Goal: Task Accomplishment & Management: Manage account settings

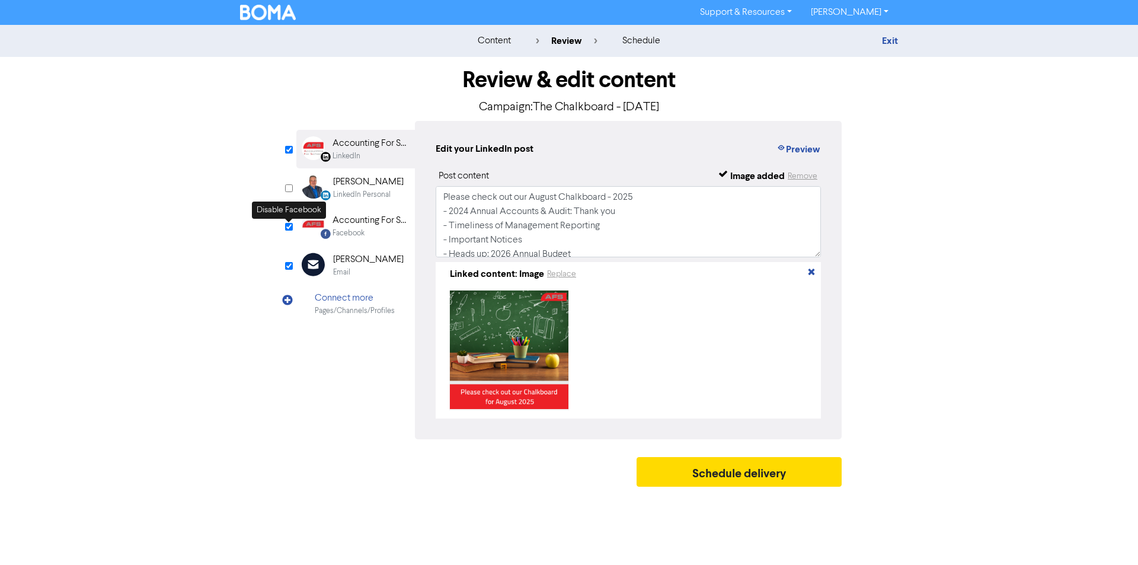
drag, startPoint x: 343, startPoint y: 253, endPoint x: 567, endPoint y: 235, distance: 224.2
click at [343, 253] on div "[PERSON_NAME]" at bounding box center [368, 260] width 71 height 14
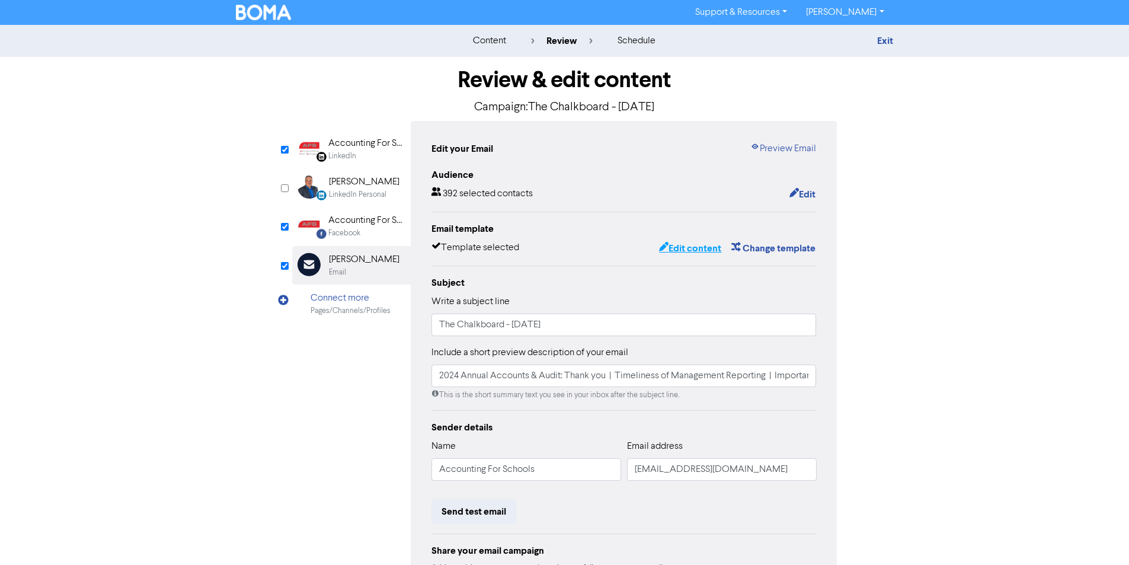
click at [706, 246] on button "Edit content" at bounding box center [690, 248] width 63 height 15
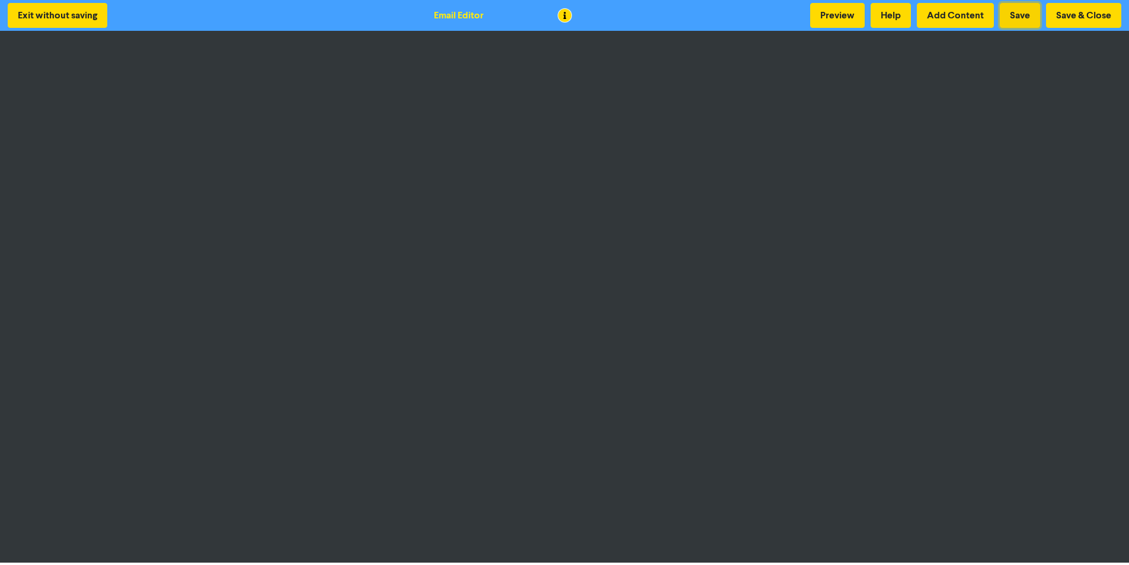
click at [1019, 13] on button "Save" at bounding box center [1020, 15] width 40 height 25
click at [1029, 16] on button "Save" at bounding box center [1020, 15] width 40 height 25
click at [1057, 14] on button "Save & Close" at bounding box center [1083, 15] width 75 height 25
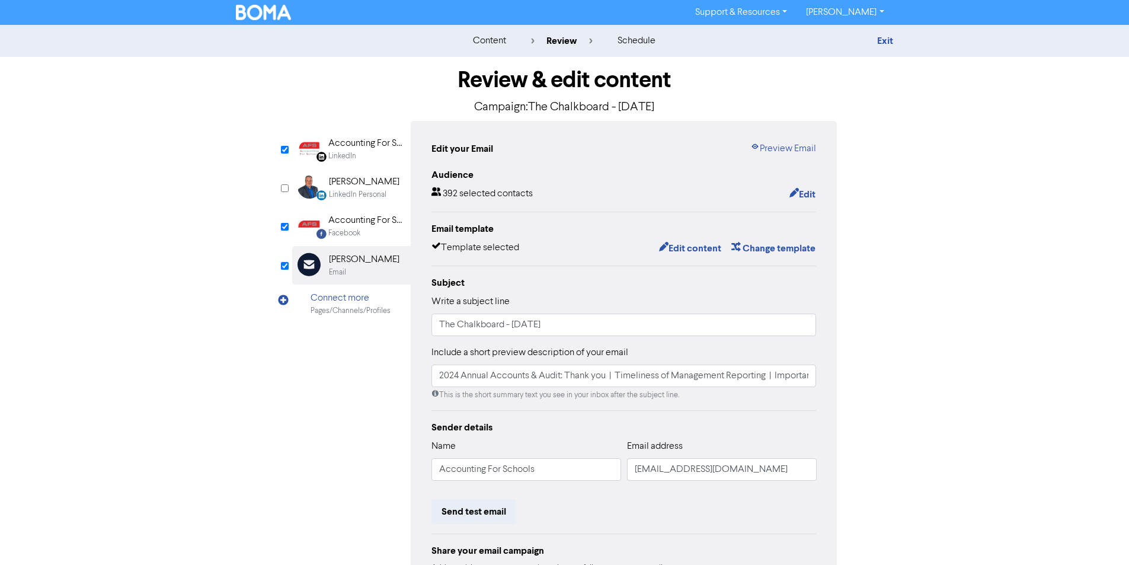
click at [344, 223] on div "Accounting For Schools" at bounding box center [366, 220] width 76 height 14
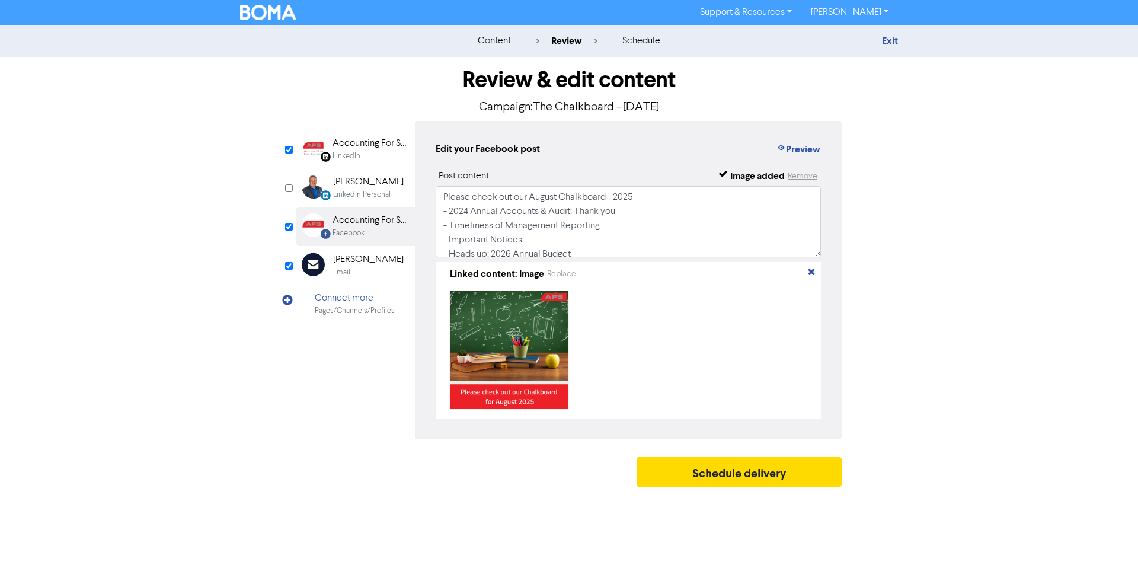
click at [344, 141] on div "Accounting For Schools Limited" at bounding box center [371, 143] width 76 height 14
drag, startPoint x: 359, startPoint y: 227, endPoint x: 368, endPoint y: 227, distance: 8.9
click at [363, 227] on div "Accounting For Schools" at bounding box center [371, 220] width 76 height 14
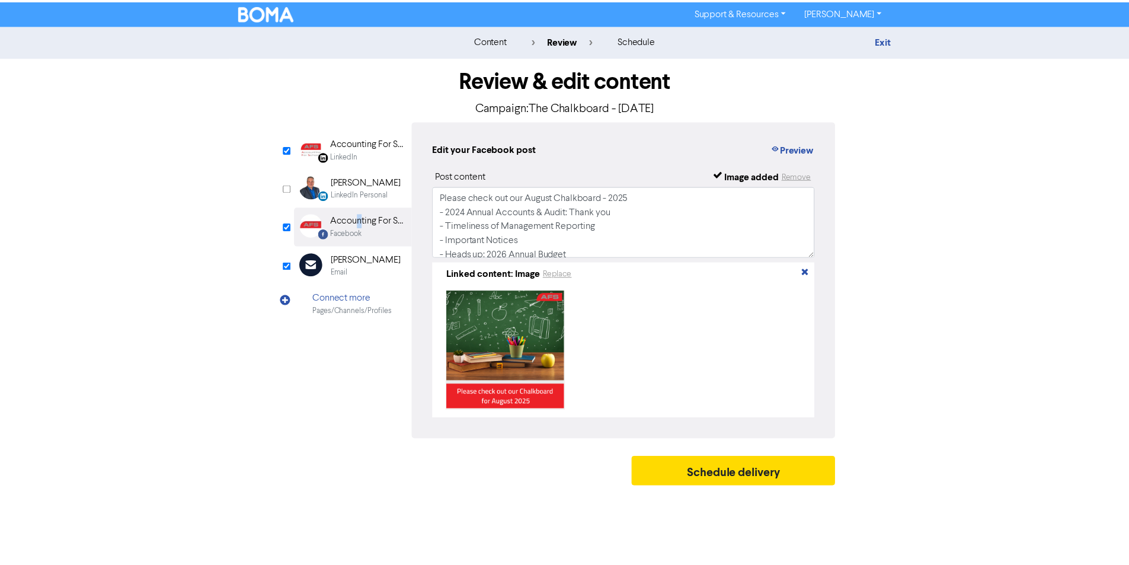
scroll to position [108, 0]
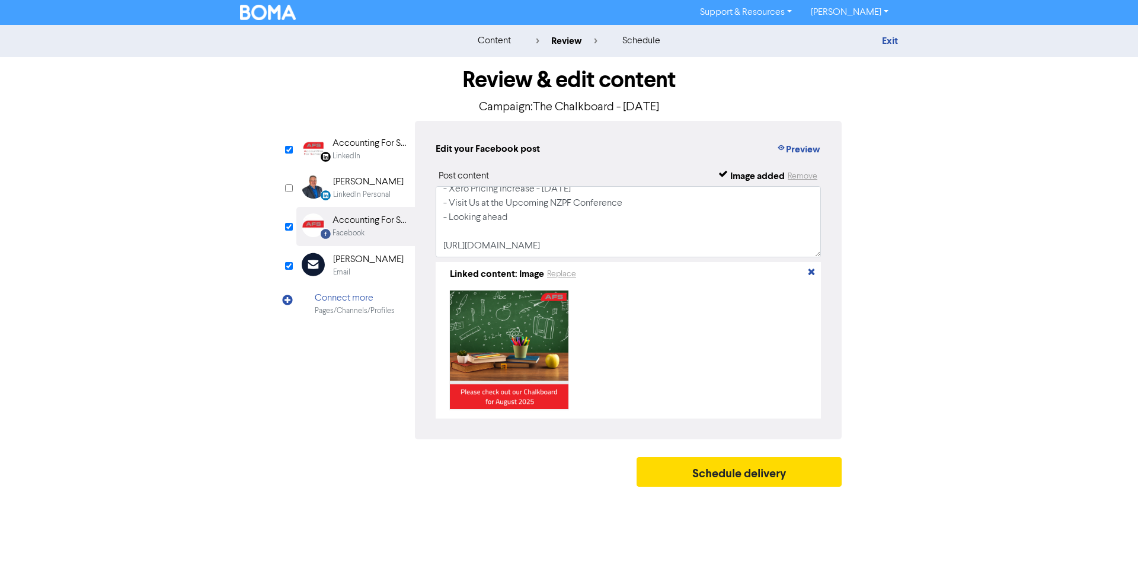
click at [386, 264] on div "Email Created with Sketch. [PERSON_NAME] Email" at bounding box center [355, 265] width 119 height 39
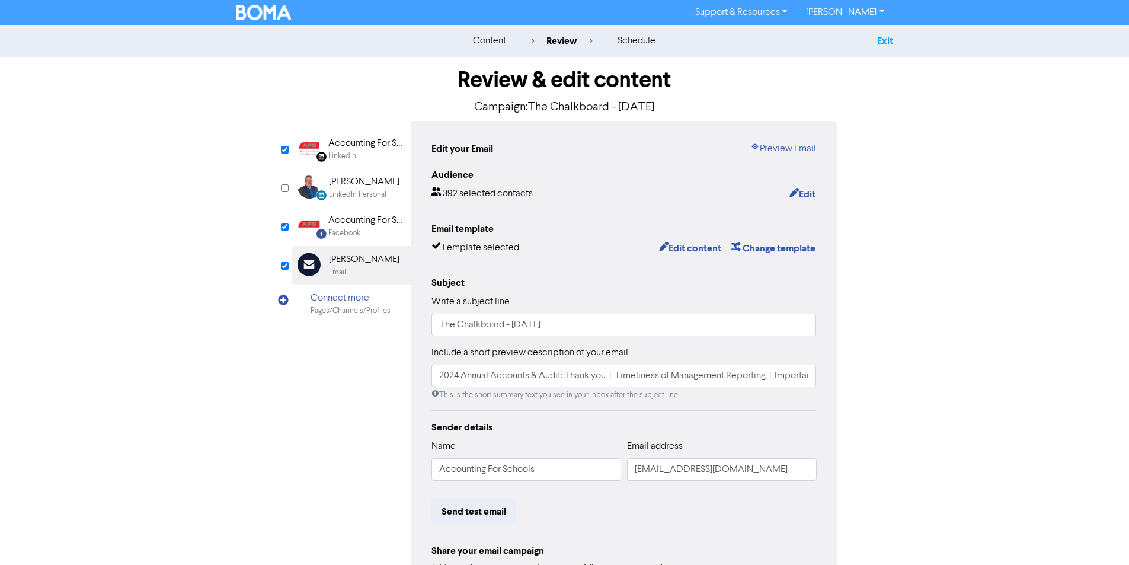
click at [881, 44] on link "Exit" at bounding box center [885, 41] width 16 height 12
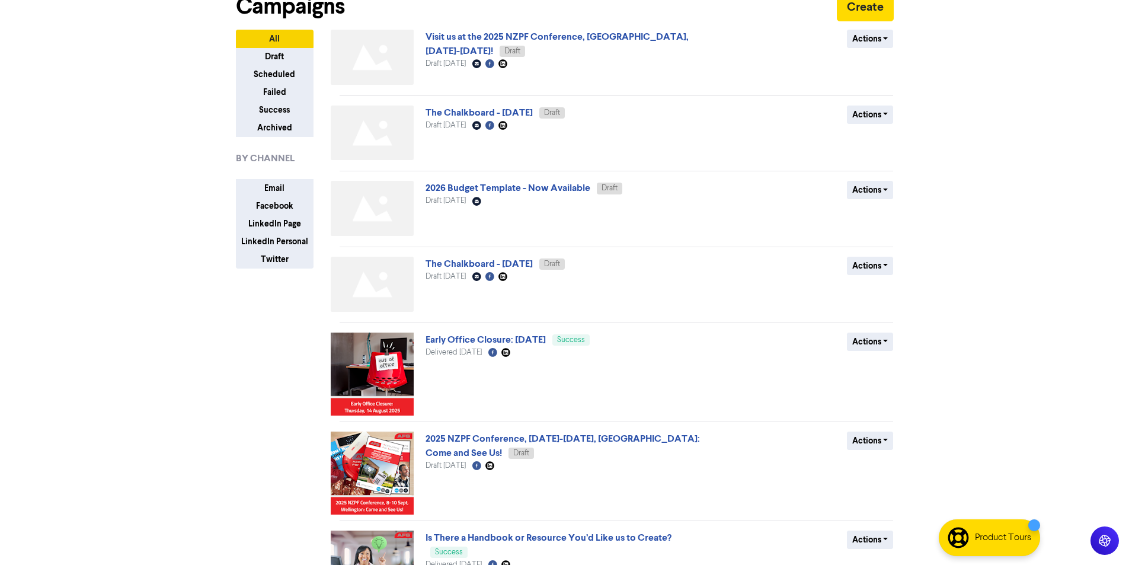
scroll to position [59, 0]
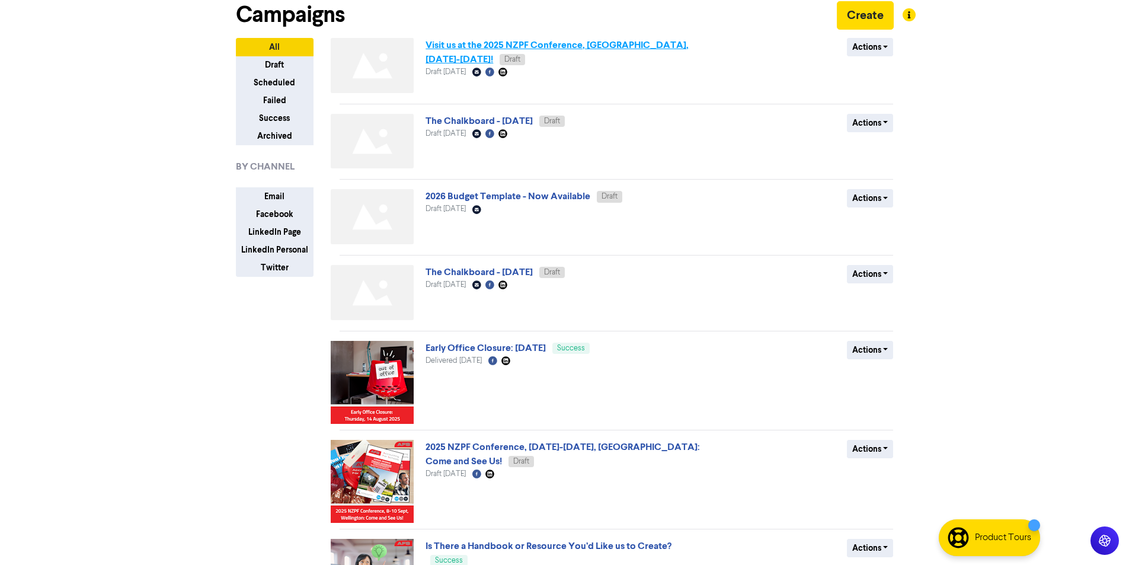
click at [689, 45] on link "Visit us at the 2025 NZPF Conference, [GEOGRAPHIC_DATA], [DATE]-[DATE]!" at bounding box center [557, 52] width 263 height 26
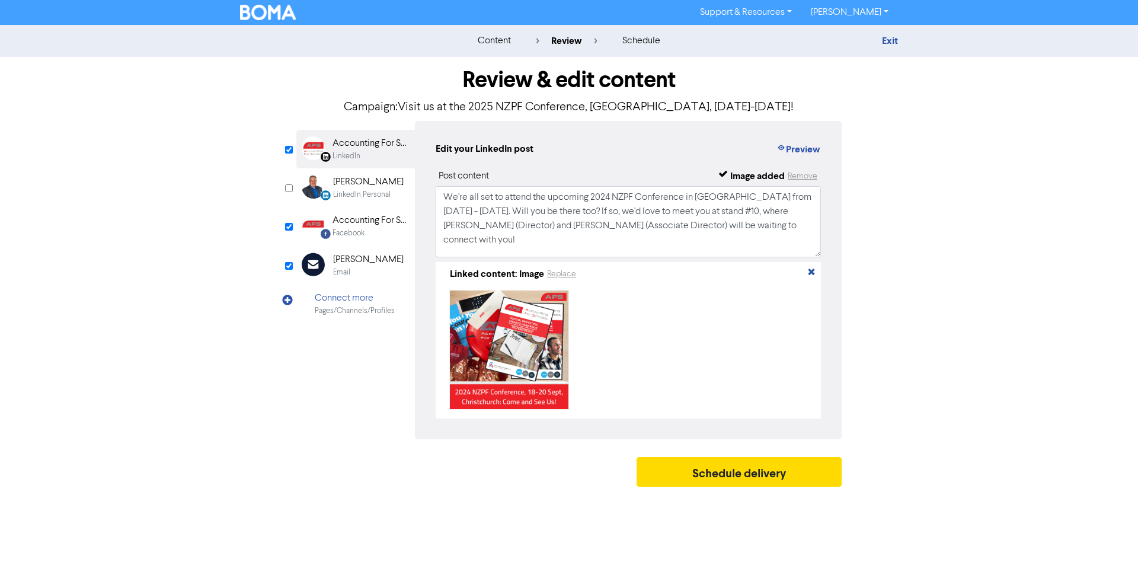
click at [365, 266] on div "[PERSON_NAME]" at bounding box center [368, 260] width 71 height 14
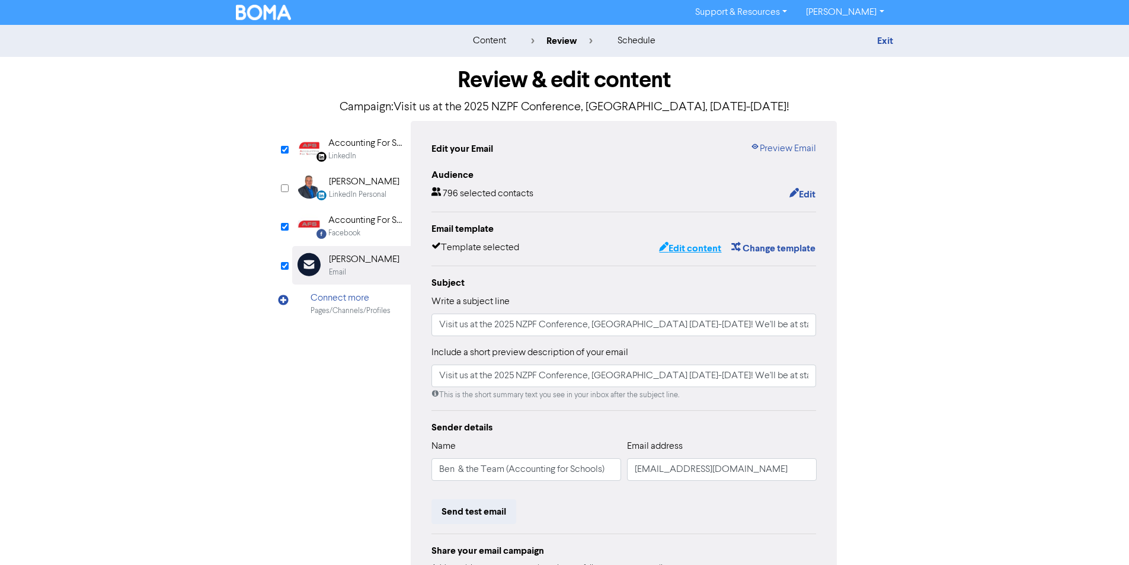
click at [693, 252] on button "Edit content" at bounding box center [690, 248] width 63 height 15
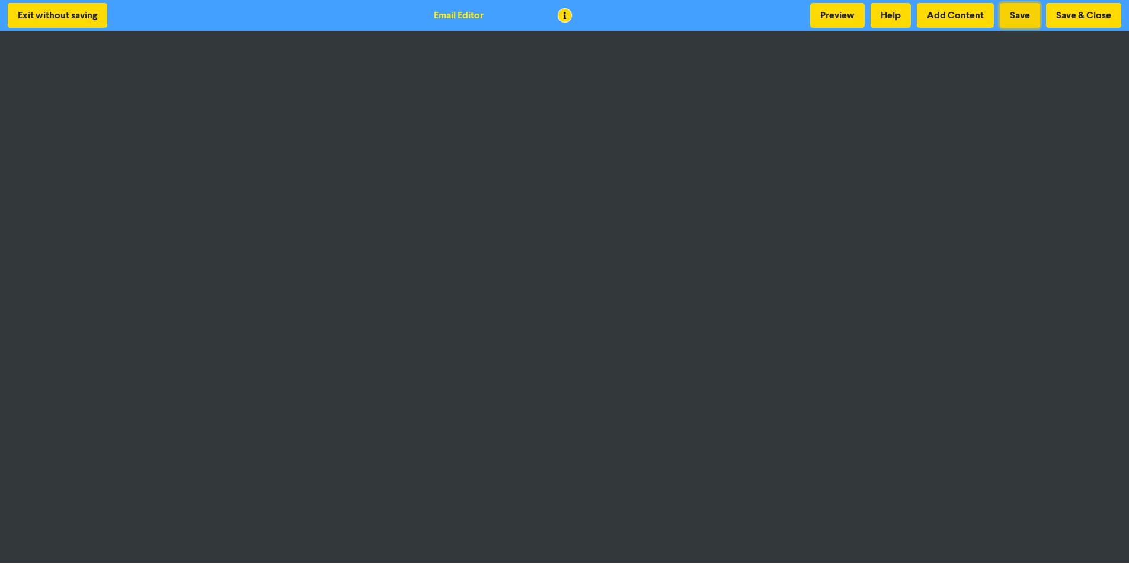
click at [1020, 16] on button "Save" at bounding box center [1020, 15] width 40 height 25
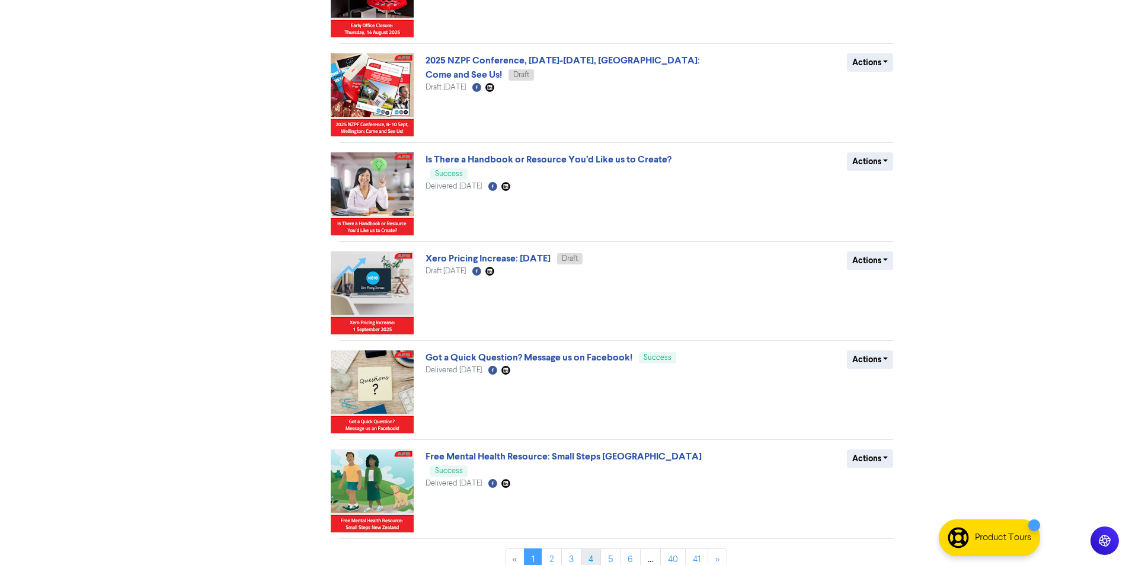
scroll to position [461, 0]
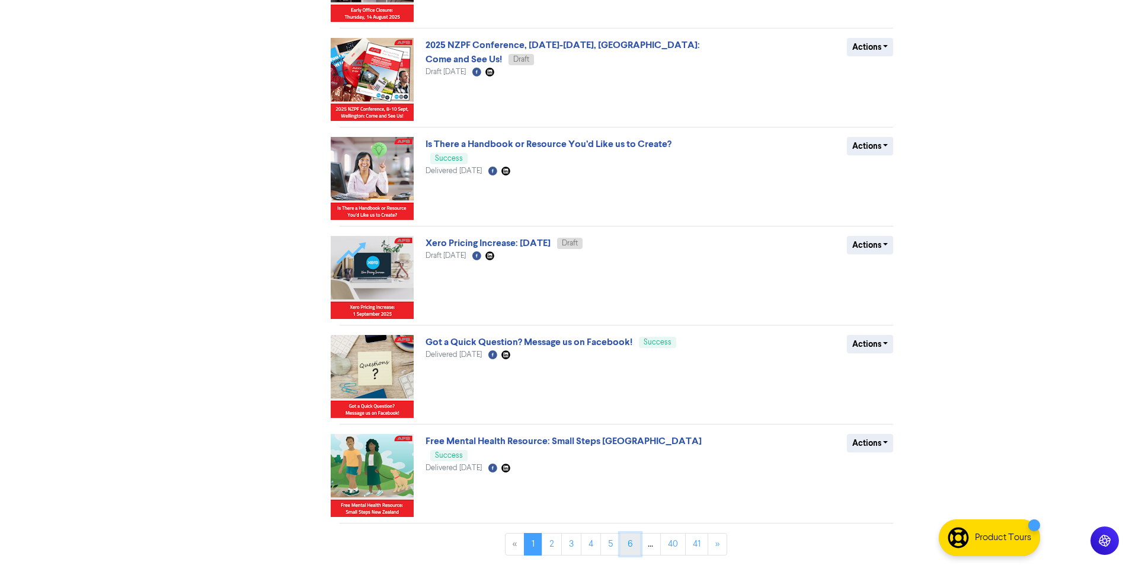
click at [626, 545] on link "6" at bounding box center [630, 544] width 21 height 23
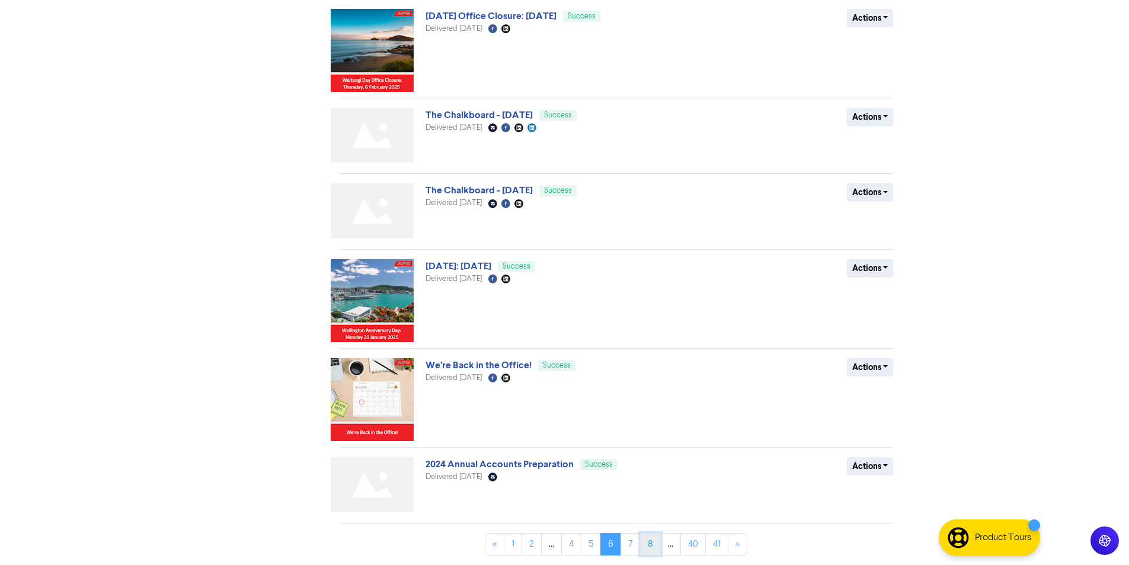
click at [649, 548] on link "8" at bounding box center [650, 544] width 21 height 23
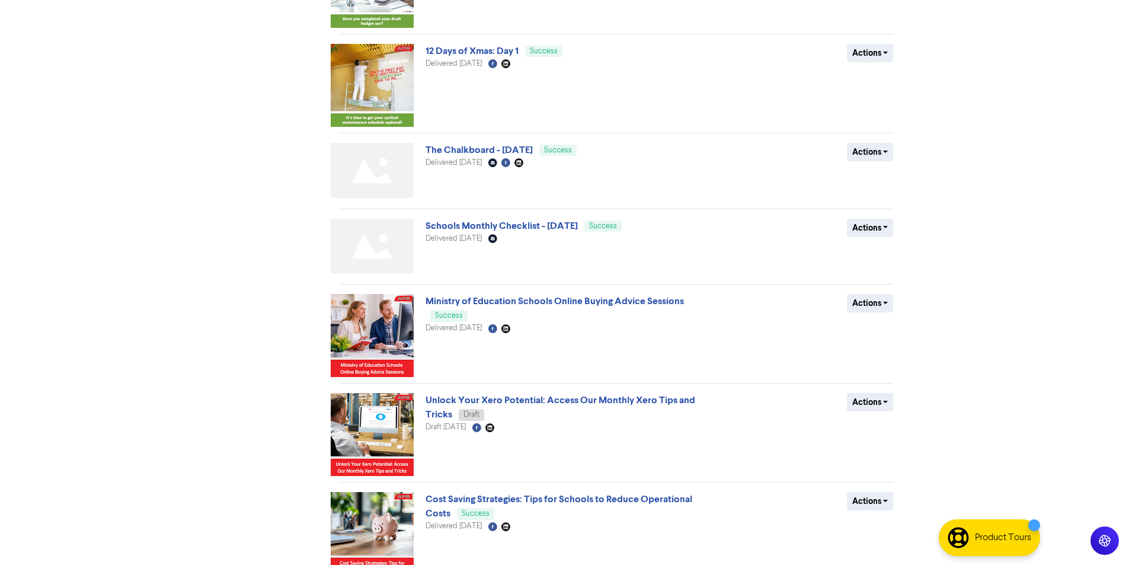
scroll to position [508, 0]
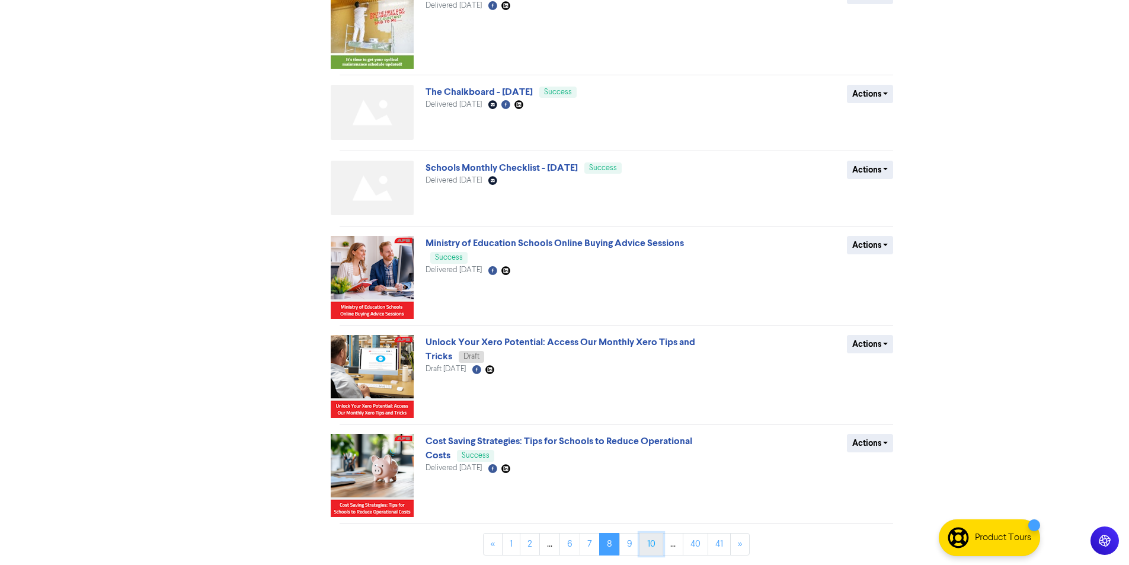
click at [648, 549] on link "10" at bounding box center [652, 544] width 24 height 23
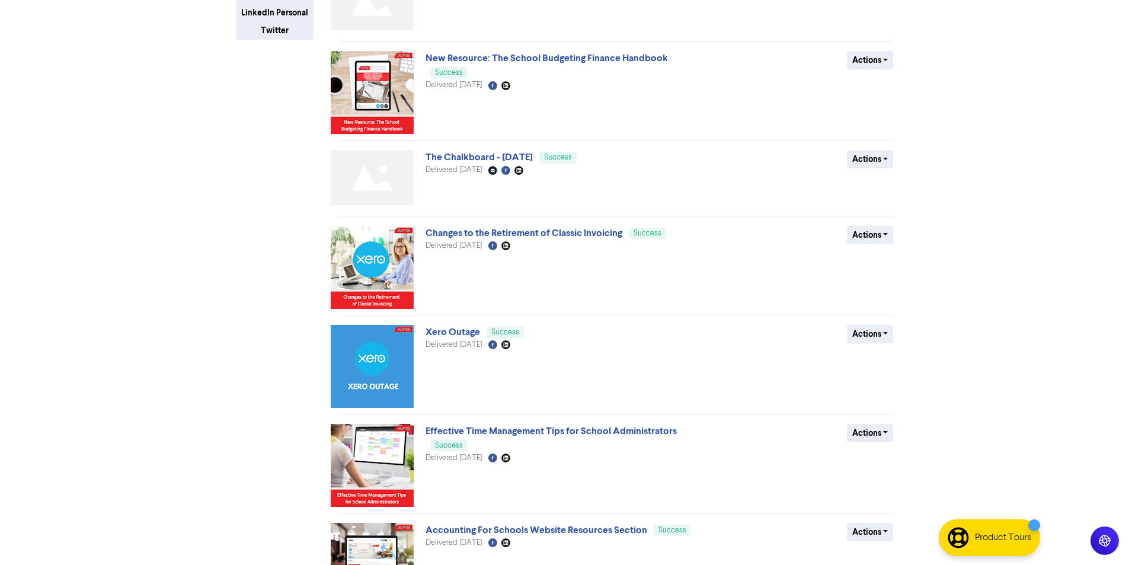
scroll to position [428, 0]
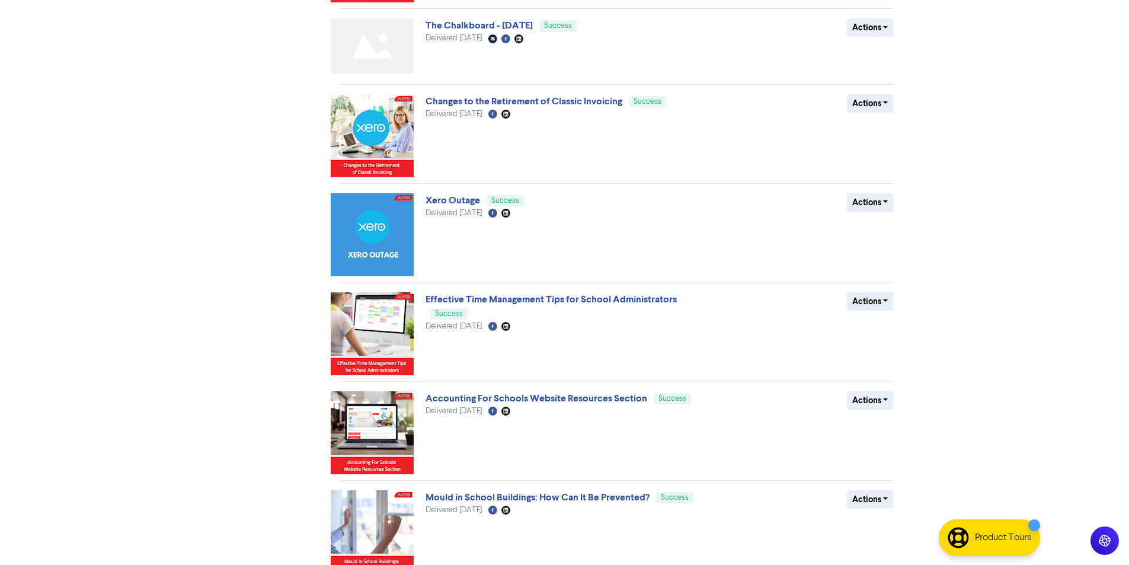
click at [636, 541] on div "2025 Budget Template - Now Available Success Delivered September 26th 2024 Emai…" at bounding box center [621, 145] width 563 height 952
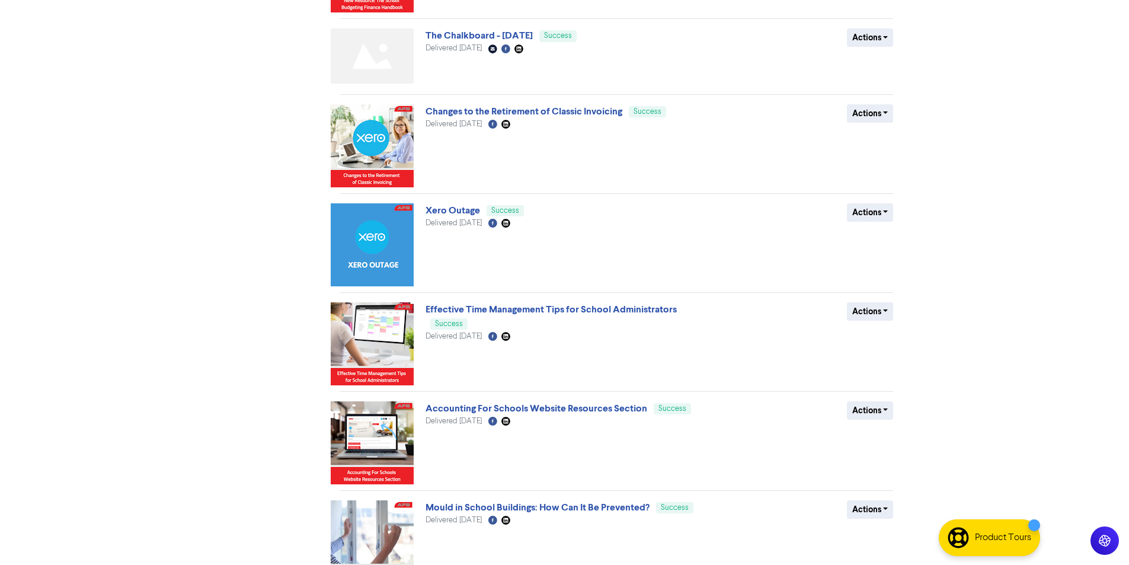
scroll to position [484, 0]
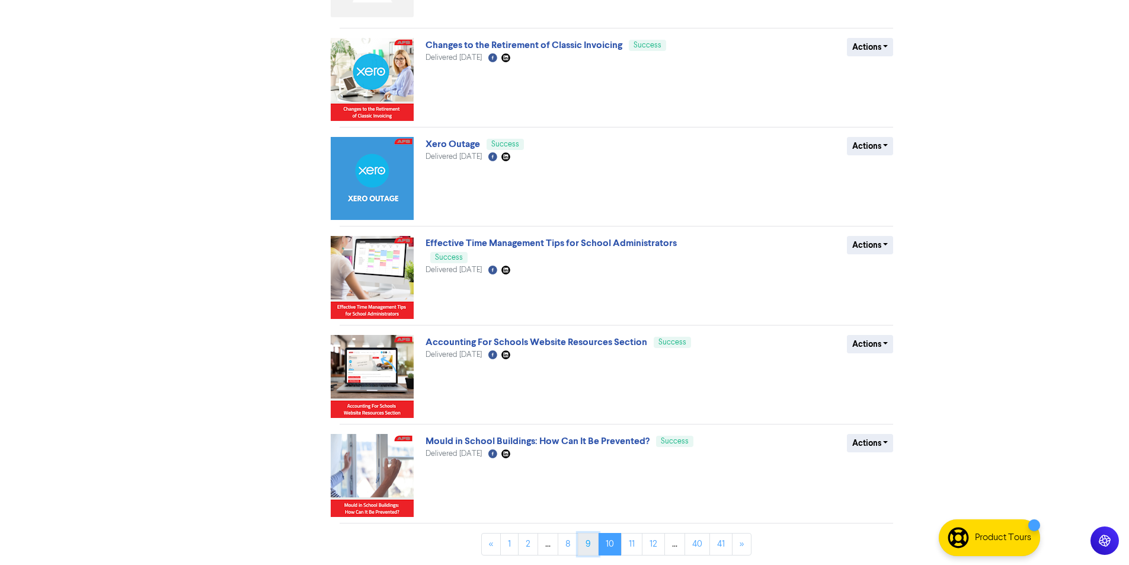
click at [590, 543] on link "9" at bounding box center [588, 544] width 21 height 23
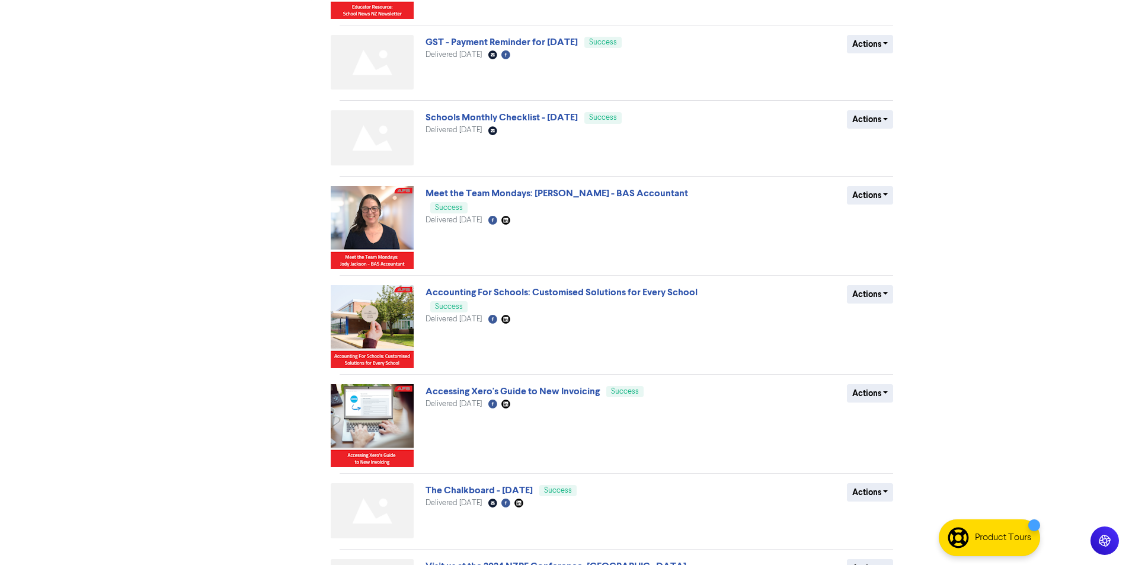
scroll to position [415, 0]
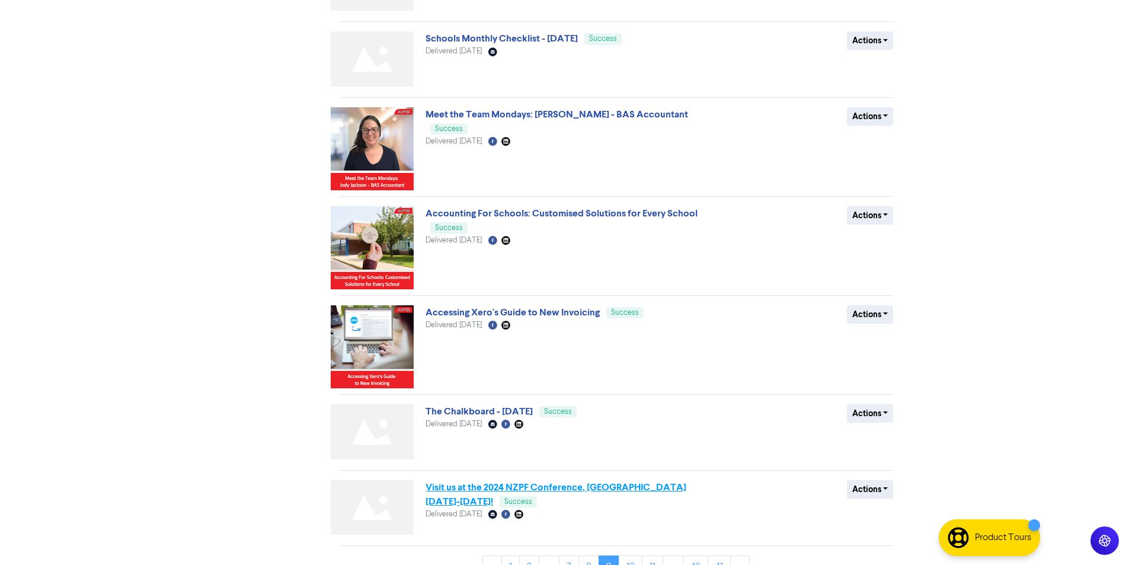
click at [617, 489] on link "Visit us at the 2024 NZPF Conference, Christchurch 18-20 September!" at bounding box center [556, 494] width 261 height 26
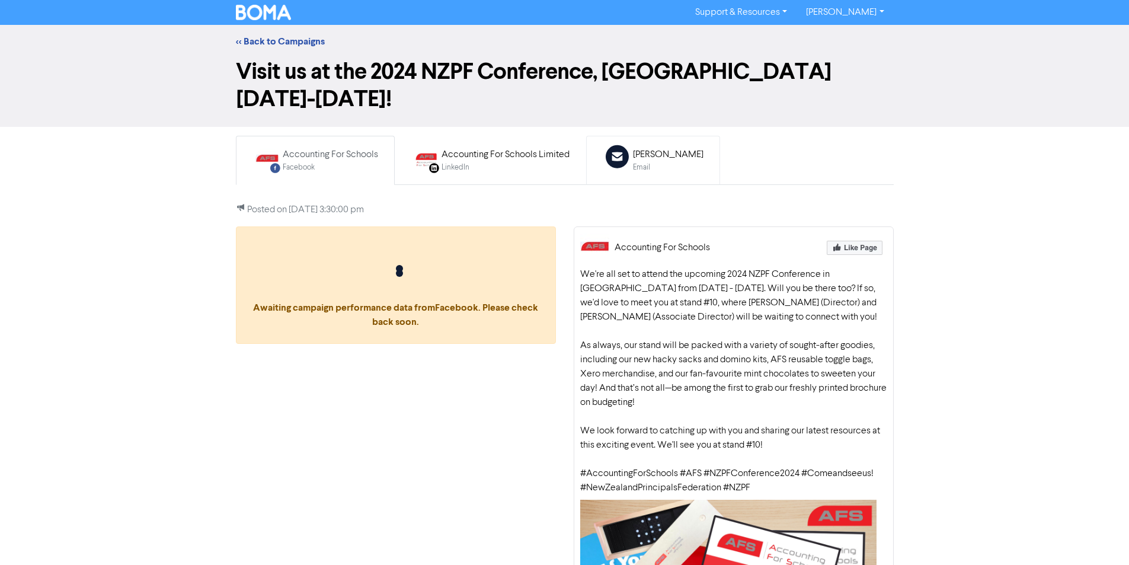
click at [675, 165] on div "Email" at bounding box center [668, 167] width 71 height 11
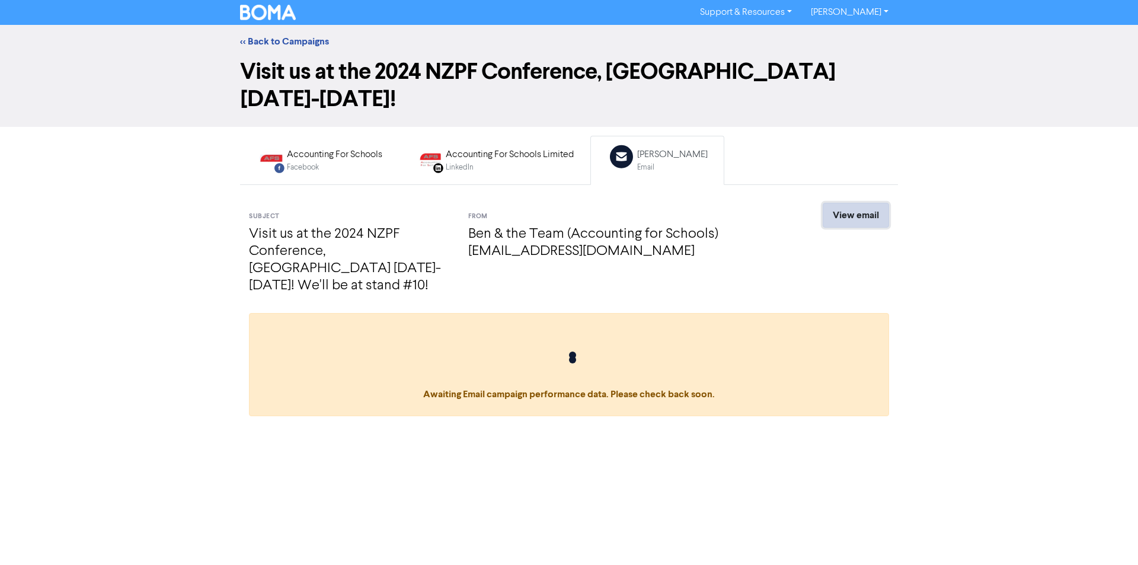
click at [856, 214] on link "View email" at bounding box center [856, 215] width 66 height 25
